Goal: Task Accomplishment & Management: Complete application form

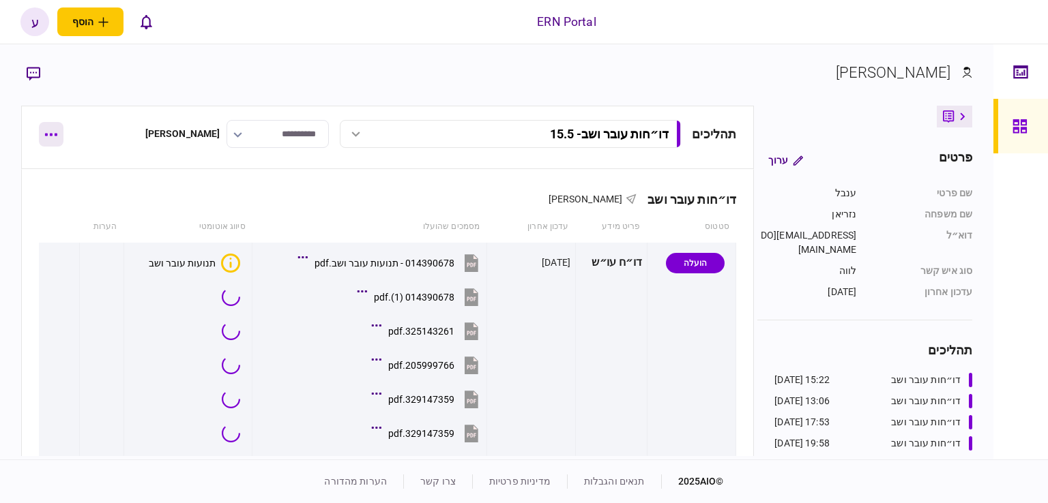
click at [59, 139] on button "button" at bounding box center [51, 134] width 25 height 25
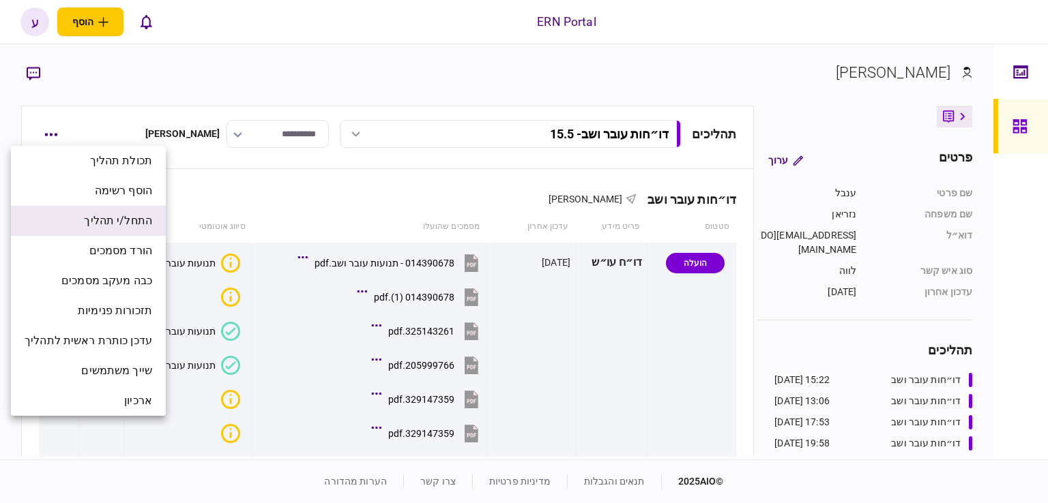
click at [128, 215] on span "התחל/י תהליך" at bounding box center [118, 221] width 68 height 16
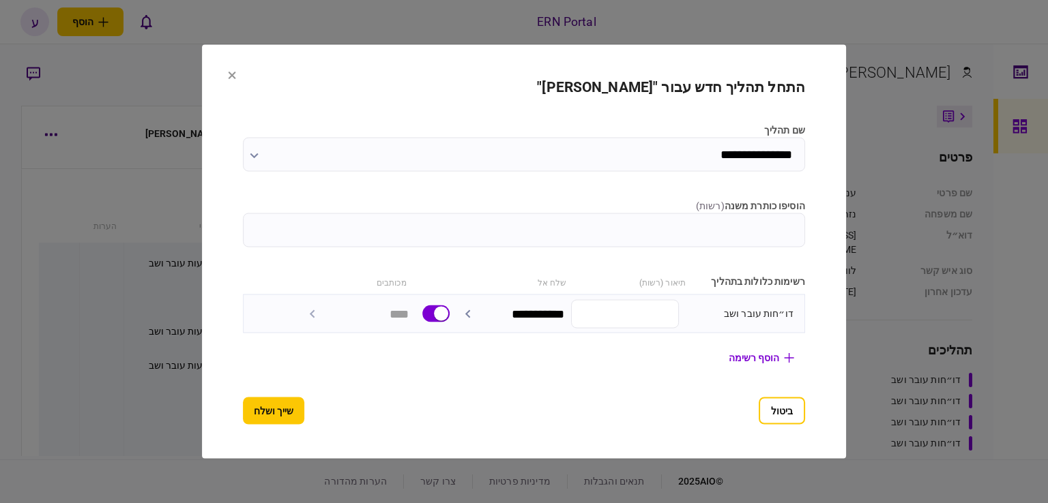
click at [330, 214] on input "הוסיפו כותרת משנה ( רשות )" at bounding box center [524, 231] width 562 height 34
click at [805, 217] on input "***" at bounding box center [524, 231] width 562 height 34
type input "****"
click at [243, 407] on button "שייך ושלח" at bounding box center [273, 411] width 61 height 27
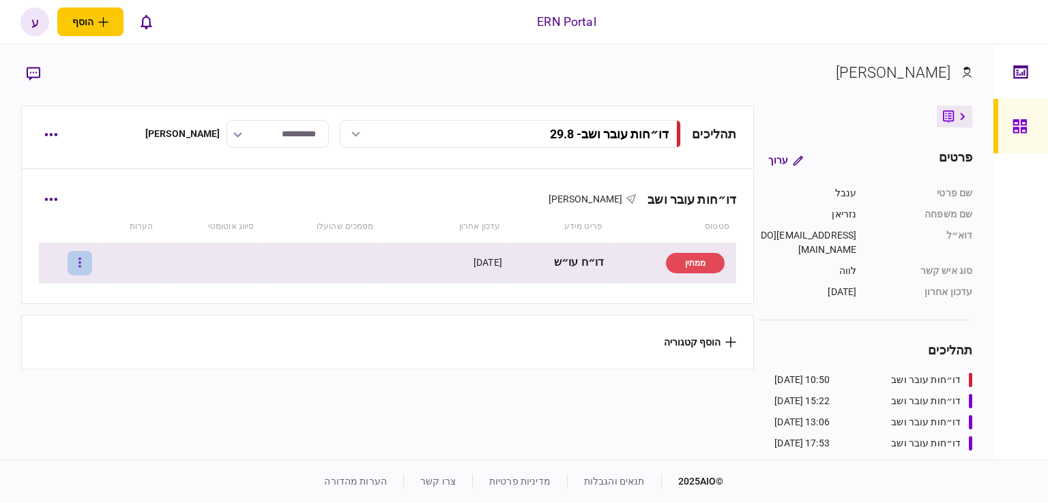
click at [92, 259] on button "button" at bounding box center [80, 263] width 25 height 25
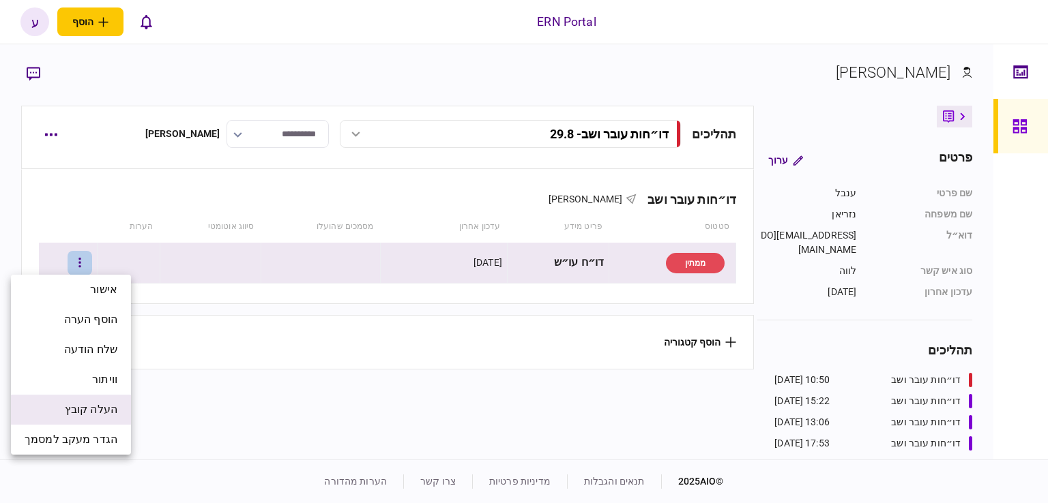
click at [111, 402] on span "העלה קובץ" at bounding box center [91, 410] width 53 height 16
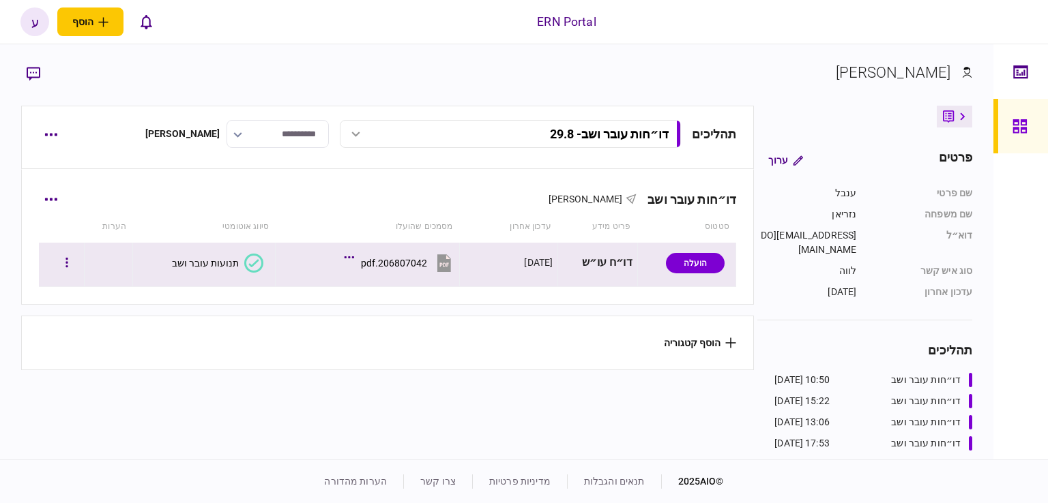
click at [218, 259] on div "תנועות עובר ושב" at bounding box center [205, 263] width 67 height 11
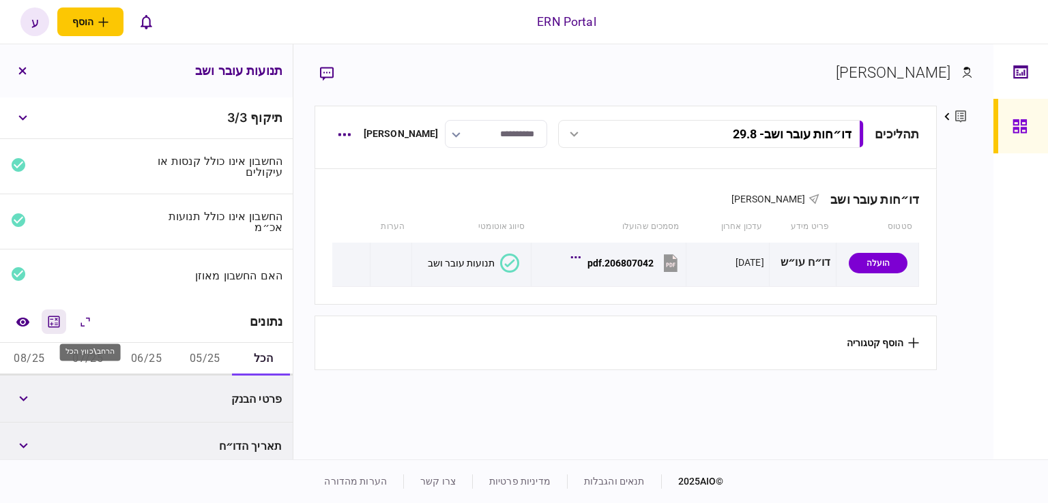
click at [57, 321] on icon "מחשבון" at bounding box center [54, 322] width 16 height 16
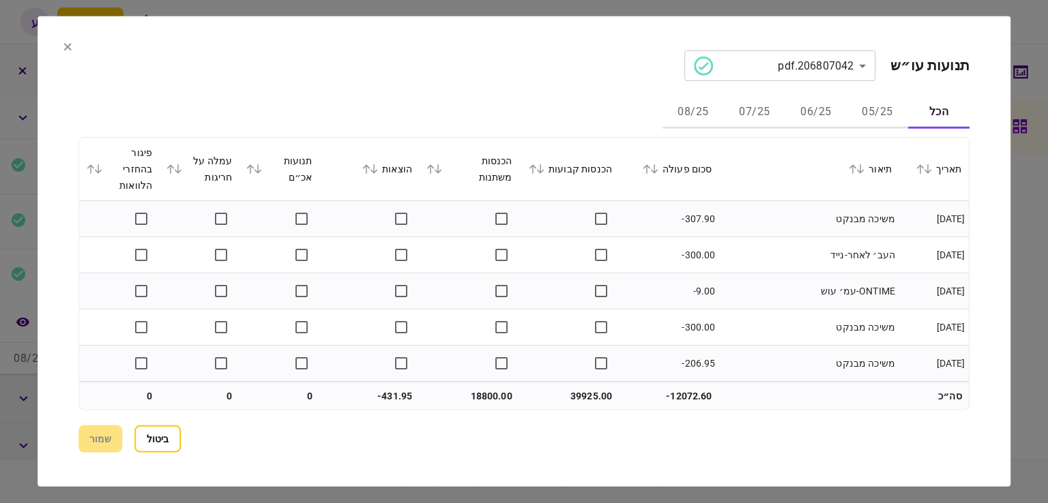
click at [812, 111] on button "06/25" at bounding box center [815, 112] width 61 height 33
click at [658, 167] on icon at bounding box center [654, 169] width 8 height 10
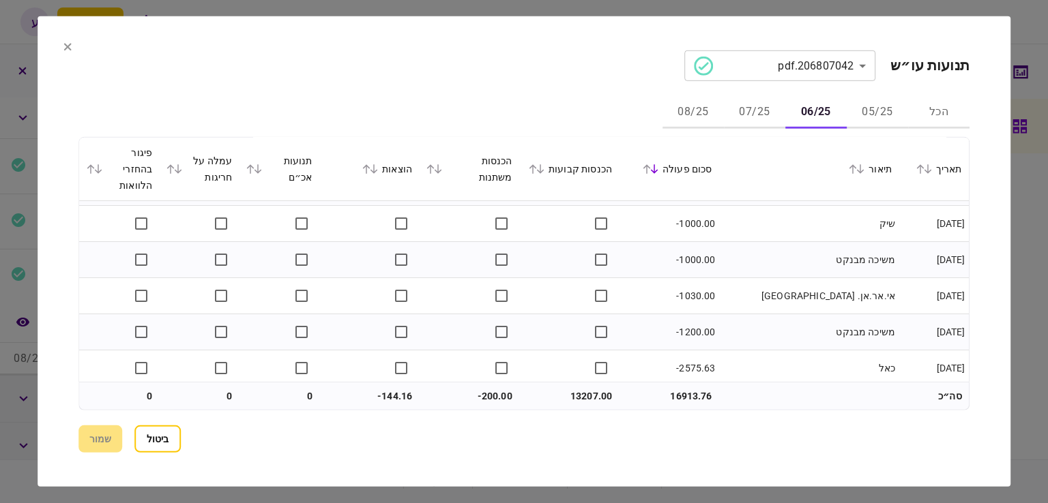
scroll to position [686, 0]
click at [758, 118] on button "07/25" at bounding box center [754, 112] width 61 height 33
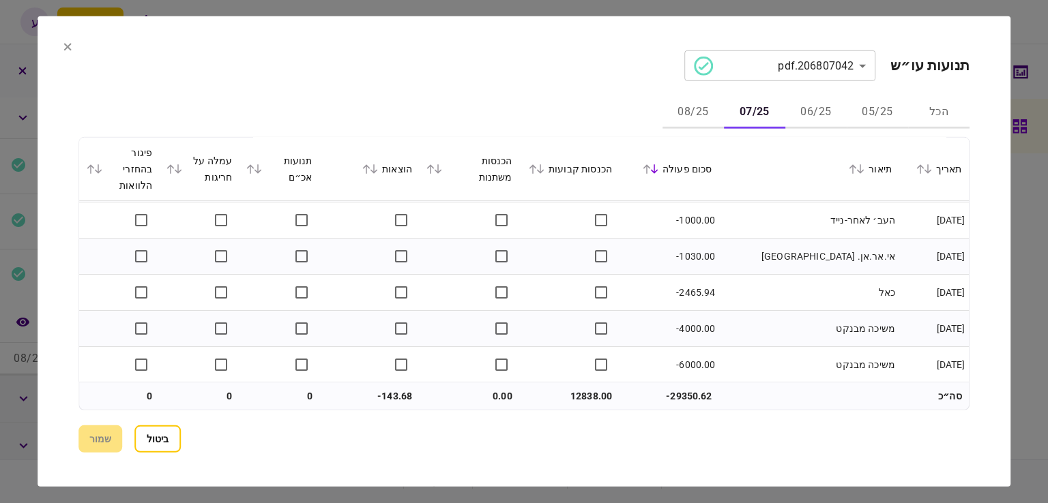
click at [679, 110] on button "08/25" at bounding box center [692, 112] width 61 height 33
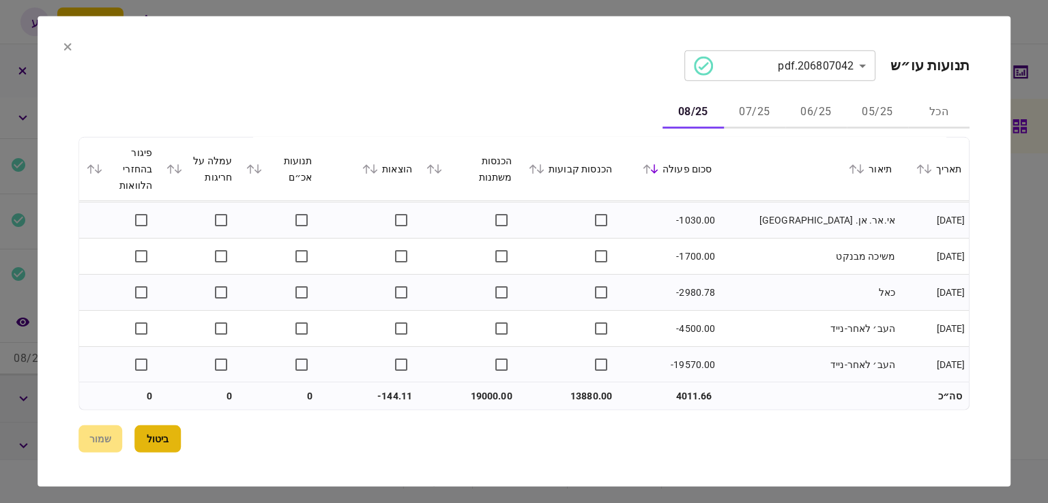
click at [153, 435] on button "ביטול" at bounding box center [157, 439] width 46 height 27
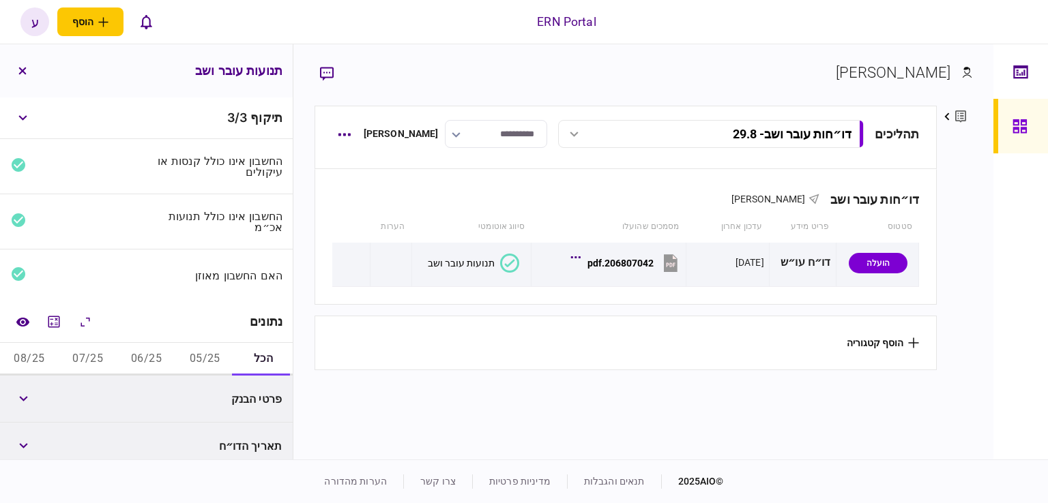
click at [145, 364] on button "06/25" at bounding box center [146, 359] width 59 height 33
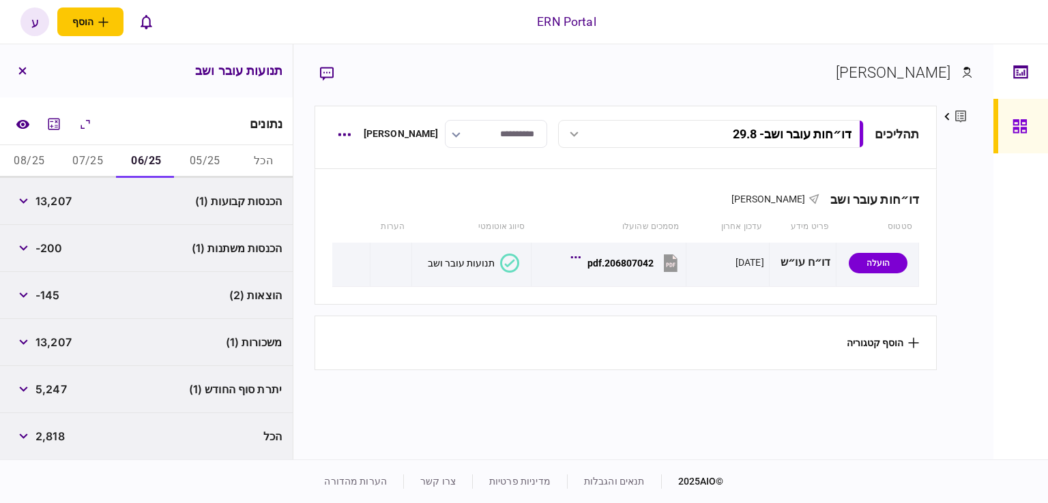
click at [60, 201] on span "13,207" at bounding box center [53, 201] width 36 height 16
copy span "13,207"
click at [24, 250] on icon "button" at bounding box center [23, 248] width 9 height 5
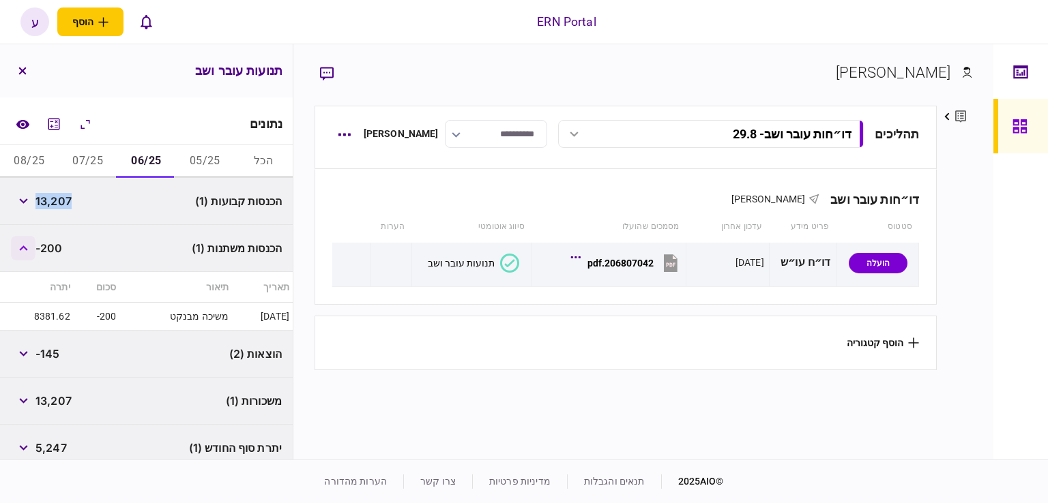
click at [25, 246] on icon "button" at bounding box center [23, 248] width 8 height 5
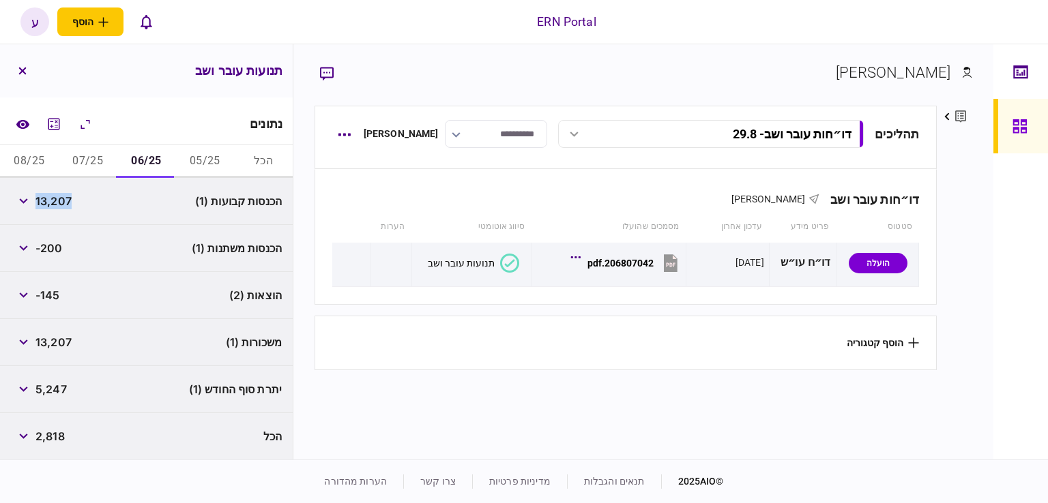
click at [54, 384] on span "5,247" at bounding box center [50, 389] width 31 height 16
copy span "5,247"
click at [18, 302] on button "button" at bounding box center [23, 295] width 25 height 25
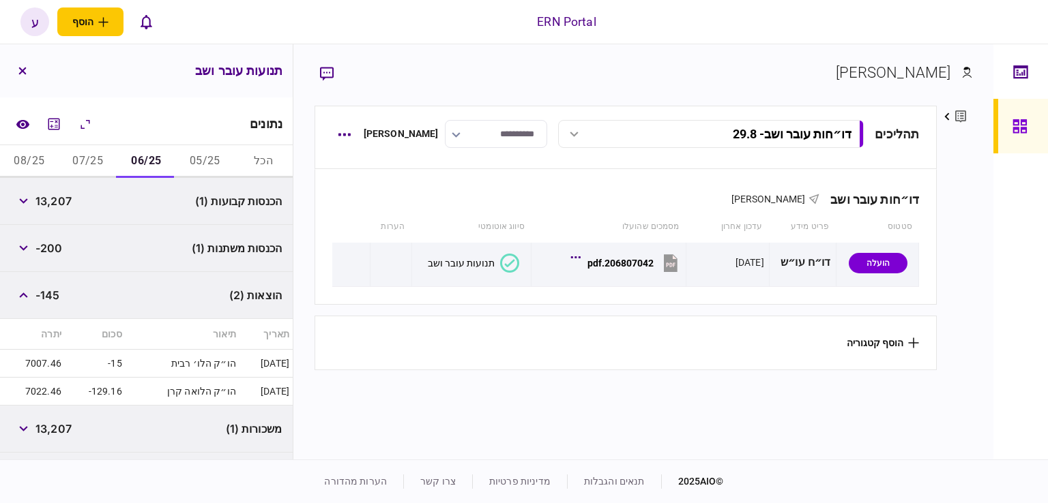
click at [85, 151] on button "07/25" at bounding box center [88, 161] width 59 height 33
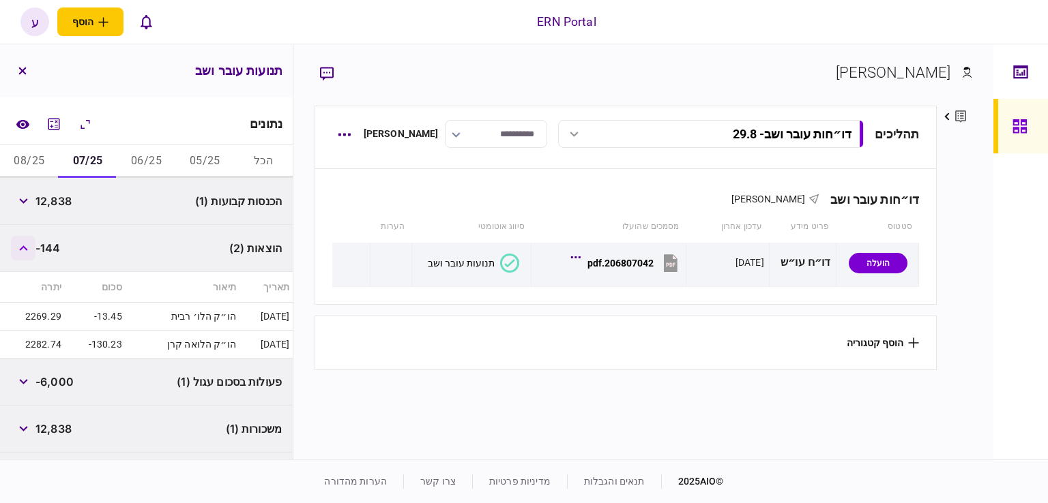
click at [23, 242] on button "button" at bounding box center [23, 248] width 25 height 25
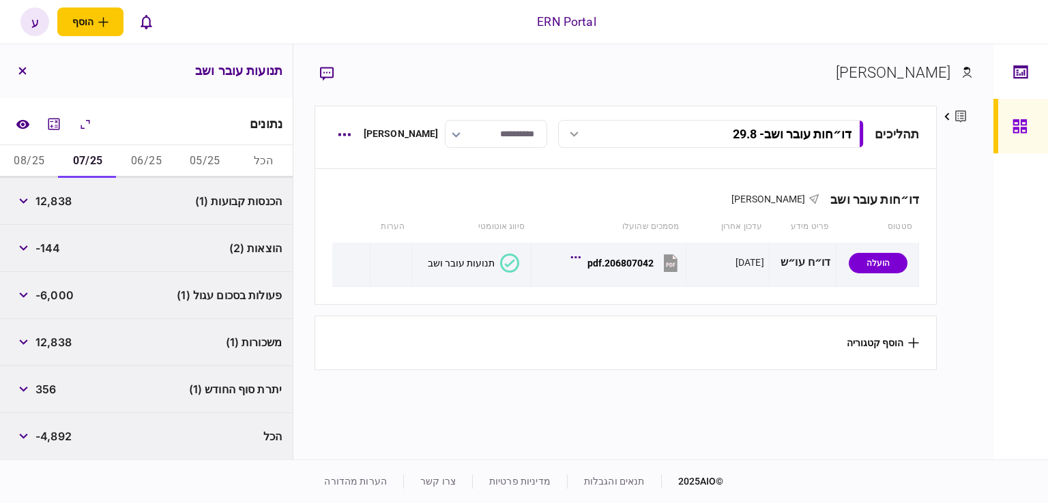
click at [63, 202] on span "12,838" at bounding box center [53, 201] width 36 height 16
copy span "12,838"
click at [79, 279] on div "פעולות בסכום עגול (1) -6,000" at bounding box center [146, 295] width 293 height 47
click at [25, 160] on button "08/25" at bounding box center [29, 161] width 59 height 33
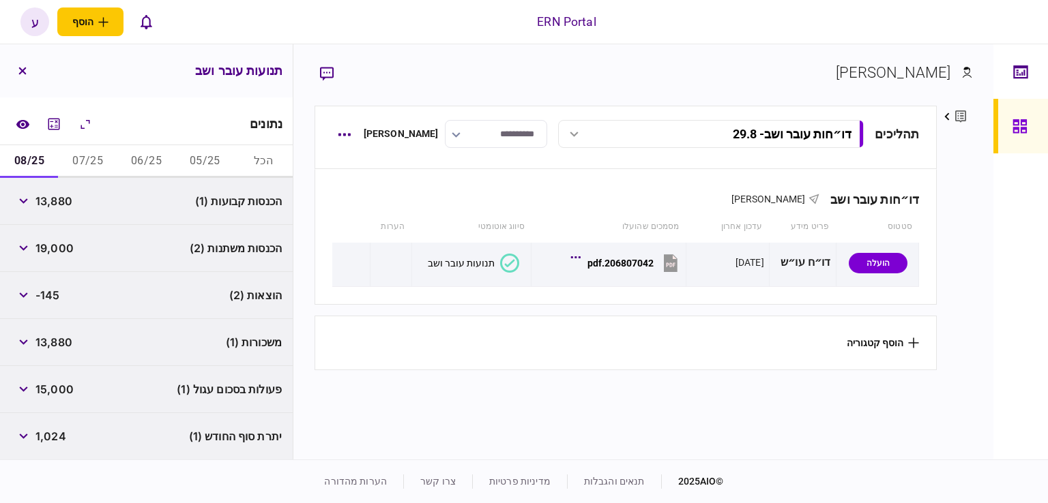
click at [55, 200] on span "13,880" at bounding box center [53, 201] width 37 height 16
copy span "13,880"
click at [39, 240] on span "19,000" at bounding box center [54, 248] width 38 height 16
click at [25, 244] on button "button" at bounding box center [23, 248] width 25 height 25
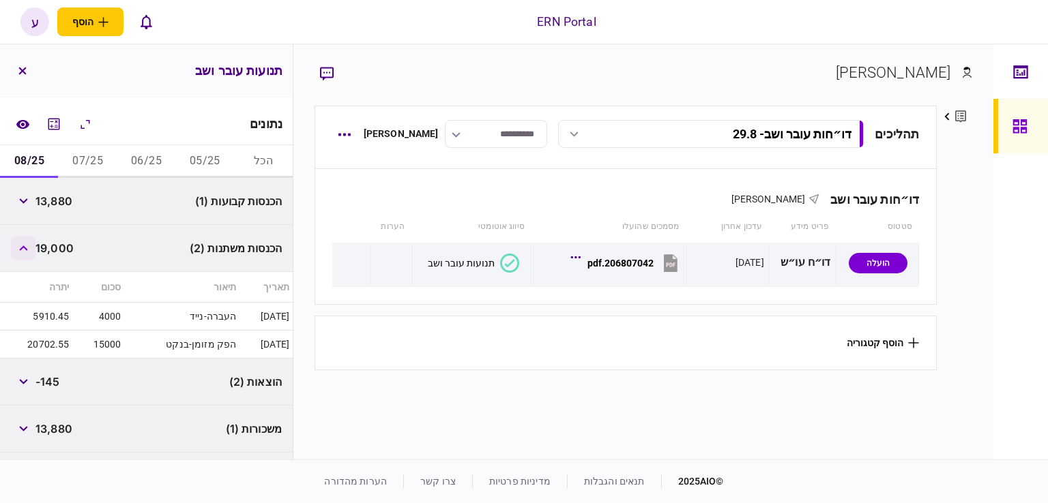
click at [22, 249] on icon "button" at bounding box center [23, 248] width 9 height 5
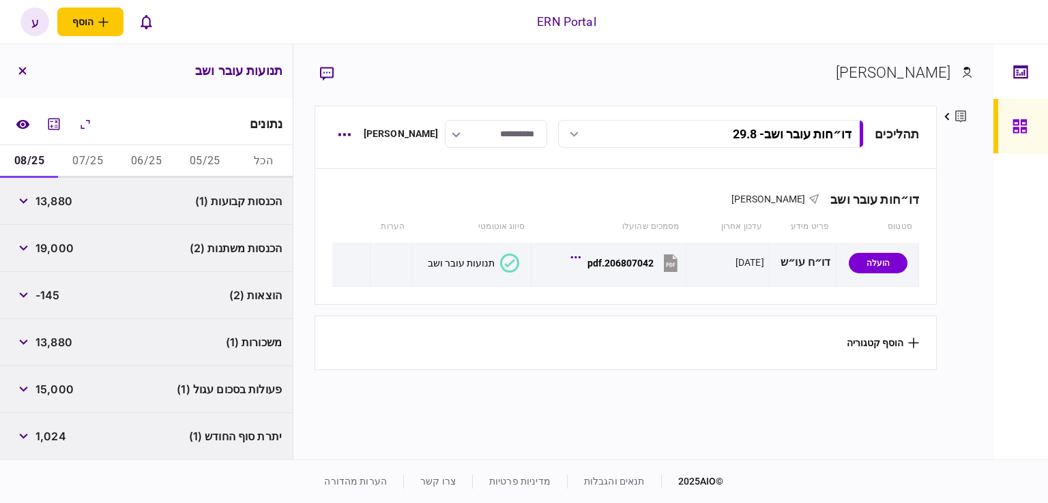
click at [65, 437] on span "1,024" at bounding box center [50, 436] width 31 height 16
copy div "1,024"
